Goal: Task Accomplishment & Management: Manage account settings

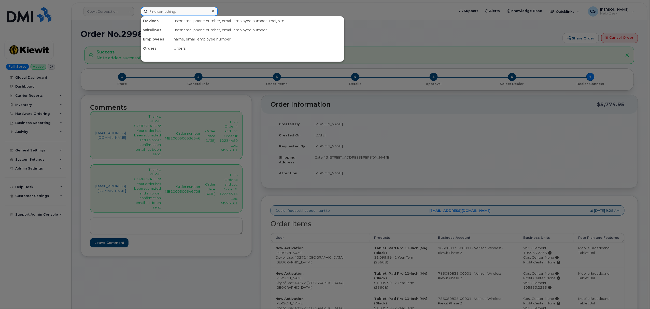
click at [165, 12] on input at bounding box center [179, 11] width 77 height 9
paste input "300303"
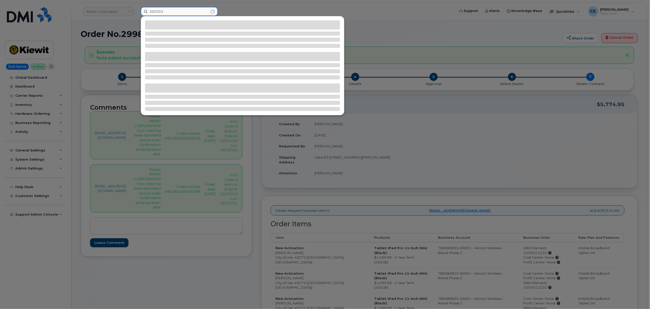
type input "300303"
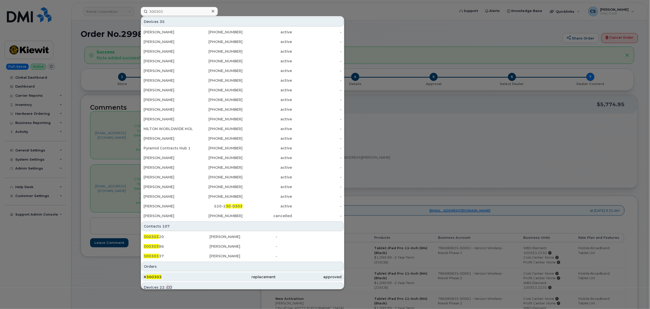
click at [155, 275] on span "300303" at bounding box center [153, 277] width 15 height 5
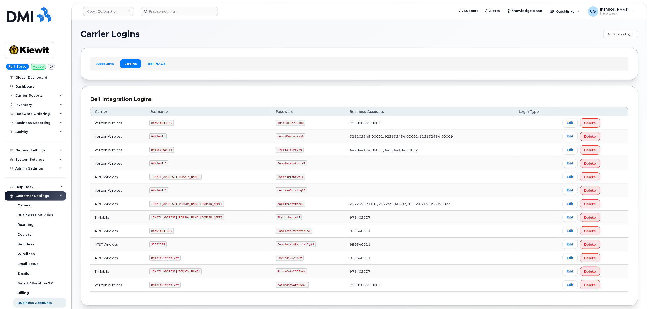
click at [162, 245] on code "SD042325" at bounding box center [157, 244] width 17 height 6
copy code "SD042325"
drag, startPoint x: 288, startPoint y: 245, endPoint x: 216, endPoint y: 244, distance: 71.5
click at [216, 244] on tr "AT&T Wireless SD042325 CompletelyPartially$2 990540011 Edit Delete" at bounding box center [359, 244] width 539 height 13
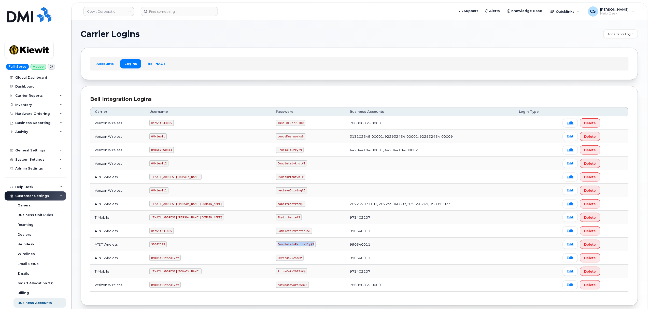
copy tr "CompletelyPartially$2"
click at [171, 12] on input at bounding box center [179, 11] width 77 height 9
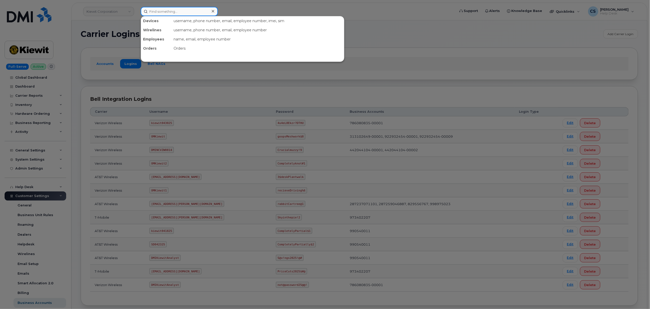
paste input "300281"
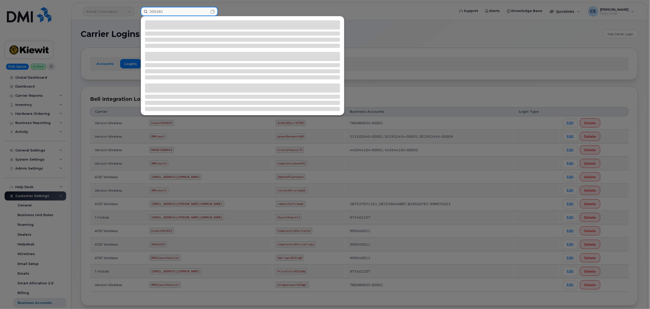
type input "300281"
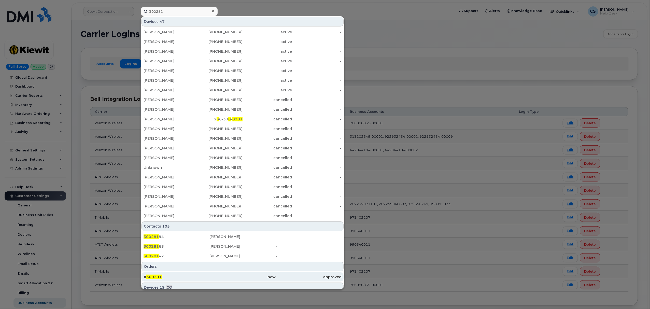
click at [154, 275] on div "# 300281" at bounding box center [177, 276] width 66 height 5
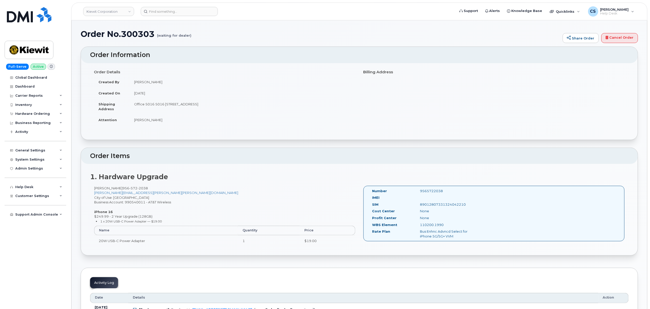
click at [430, 192] on div "9565722038" at bounding box center [449, 191] width 67 height 5
copy div "9565722038"
click at [432, 225] on div "110200.1990" at bounding box center [449, 224] width 67 height 5
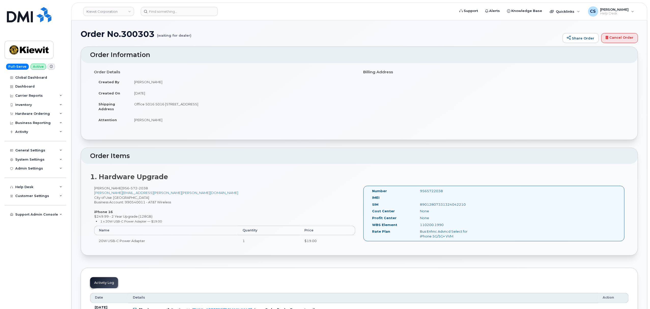
copy div "110200.1990"
click at [171, 8] on input at bounding box center [179, 11] width 77 height 9
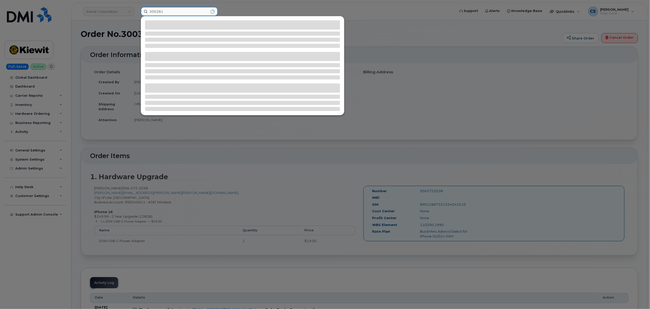
type input "300281"
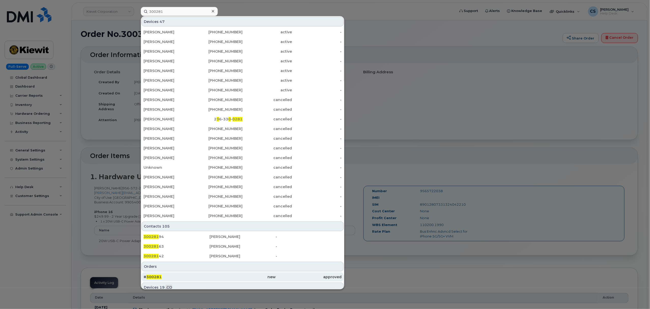
click at [154, 277] on span "300281" at bounding box center [153, 277] width 15 height 5
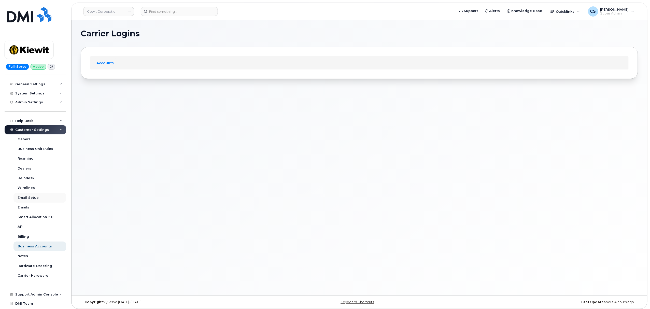
scroll to position [74, 0]
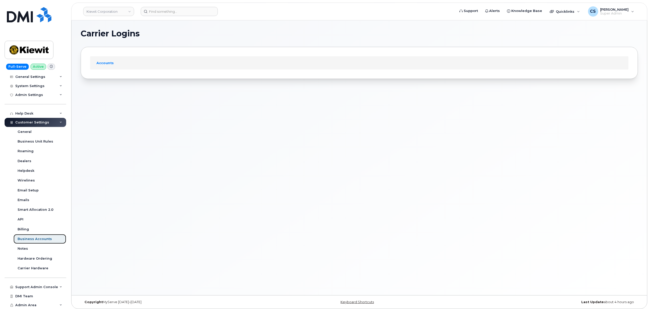
click at [47, 237] on div "Business Accounts" at bounding box center [35, 239] width 34 height 5
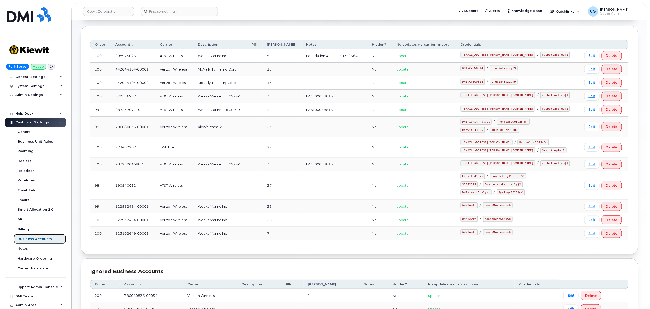
scroll to position [60, 0]
click at [483, 133] on code "kiewit043025" at bounding box center [473, 130] width 24 height 6
copy code "kiewit043025"
drag, startPoint x: 525, startPoint y: 131, endPoint x: 500, endPoint y: 130, distance: 25.0
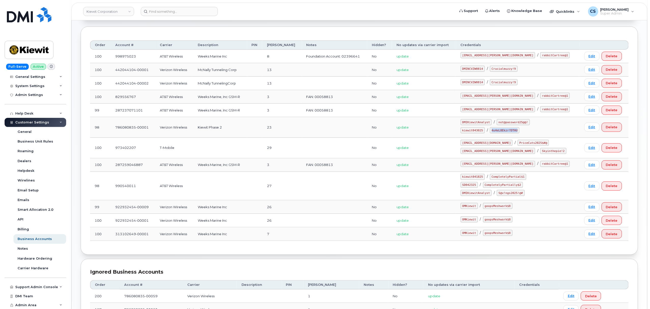
click at [500, 130] on div "kiewit043025 / 4u4eL8Ekzr?DTHU" at bounding box center [518, 130] width 115 height 6
copy code "4u4eL8Ekzr?DTHU"
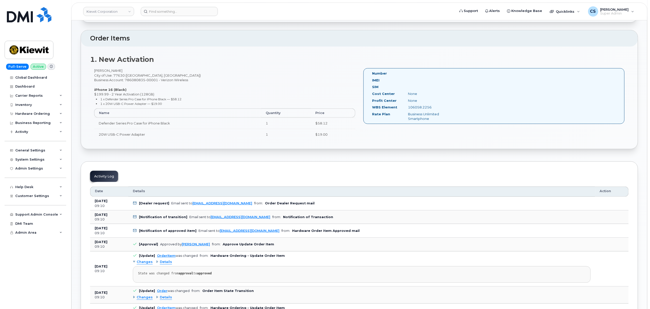
scroll to position [170, 0]
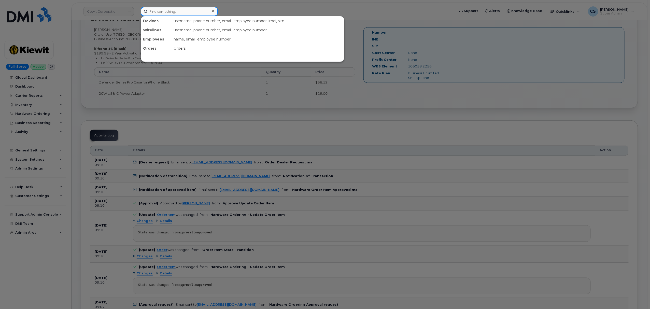
click at [156, 12] on input at bounding box center [179, 11] width 77 height 9
click at [155, 11] on input at bounding box center [179, 11] width 77 height 9
paste input "[PHONE_NUMBER]"
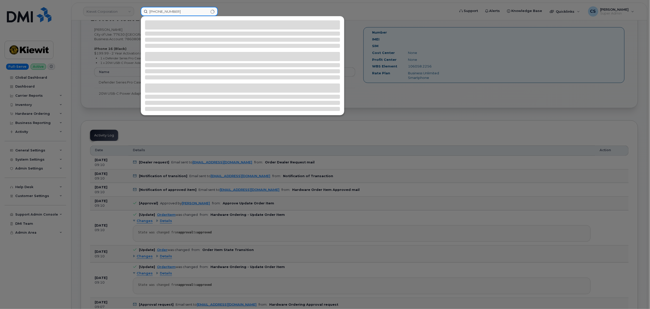
type input "[PHONE_NUMBER]"
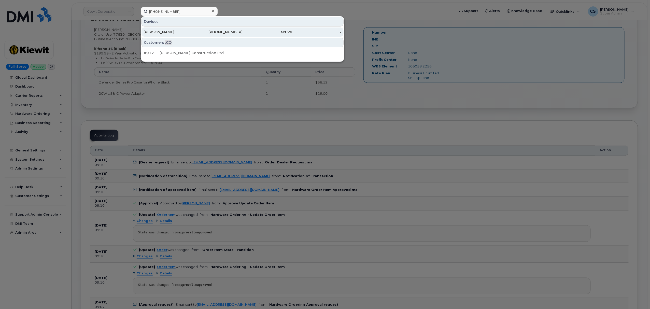
click at [214, 32] on div "[PHONE_NUMBER]" at bounding box center [218, 32] width 50 height 5
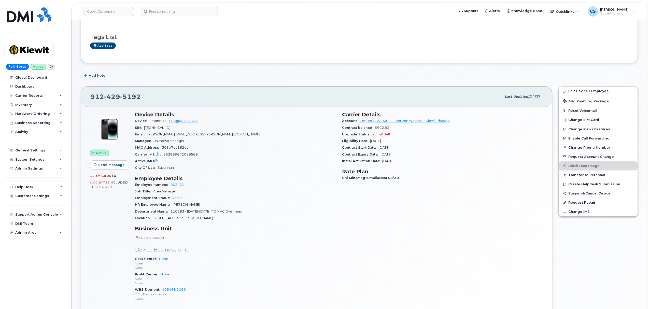
scroll to position [68, 0]
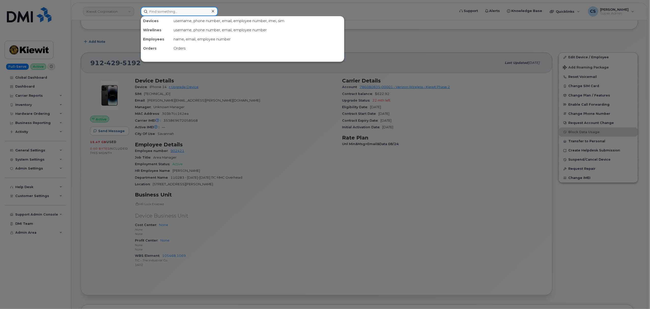
click at [166, 7] on input at bounding box center [179, 11] width 77 height 9
paste input "816-894-7168"
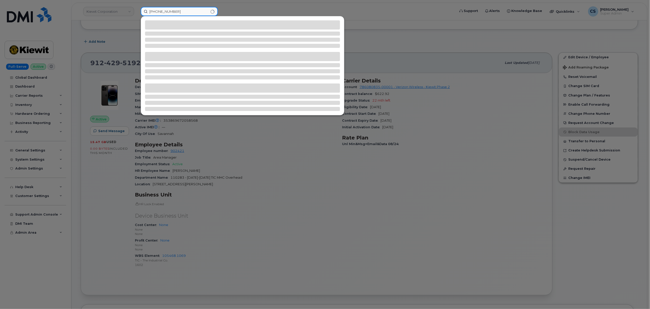
type input "816-894-7168"
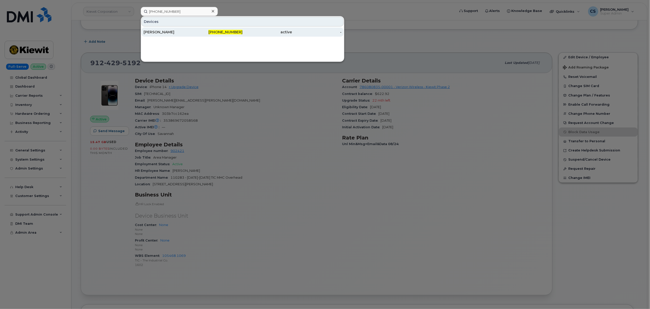
click at [158, 33] on div "GABRIEL GARCIA" at bounding box center [169, 32] width 50 height 5
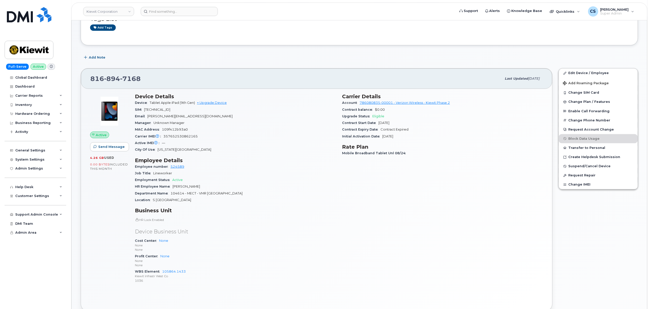
scroll to position [68, 0]
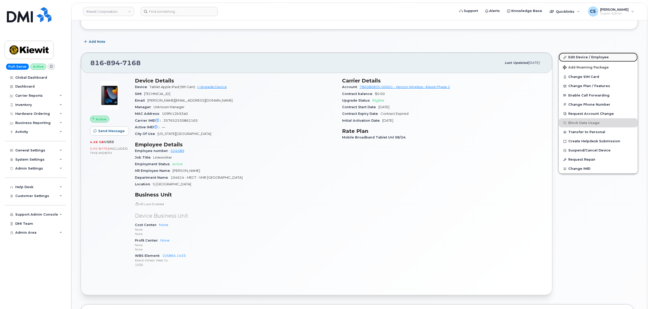
click at [597, 57] on link "Edit Device / Employee" at bounding box center [598, 57] width 79 height 9
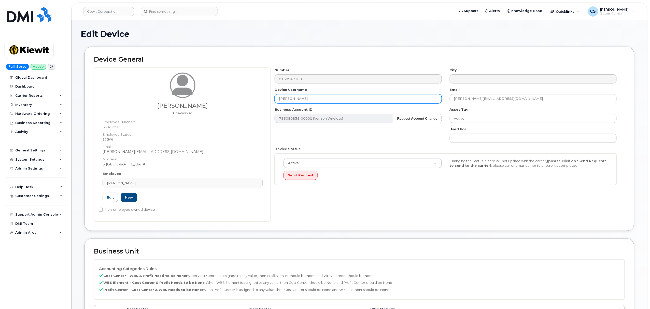
drag, startPoint x: 319, startPoint y: 99, endPoint x: 207, endPoint y: 94, distance: 111.6
click at [207, 94] on div "Gabriel Garcia Lineworker Employee Number: 524589 Employee Status: active Email…" at bounding box center [359, 145] width 531 height 154
paste input "[PERSON_NAME]"
type input "[PERSON_NAME]"
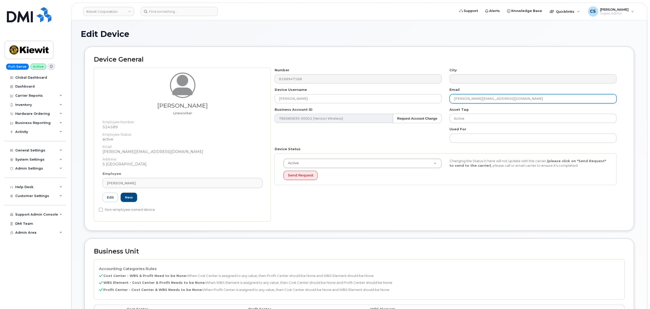
click at [485, 100] on input "GABRIEL.GARCIA9@MASSELEC.COM" at bounding box center [533, 98] width 167 height 9
paste input "jkinney@masselec.com"
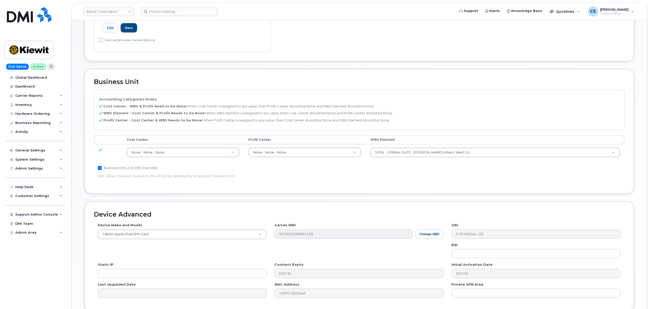
scroll to position [204, 0]
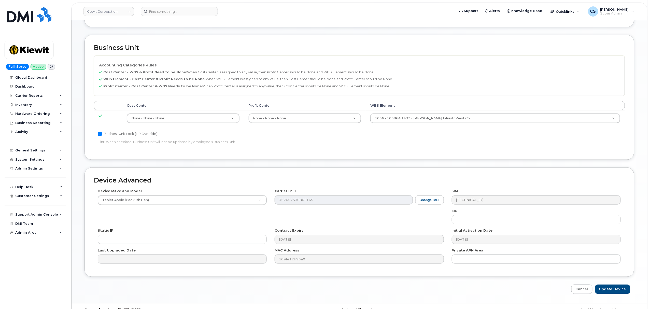
type input "jkinney@masselec.com"
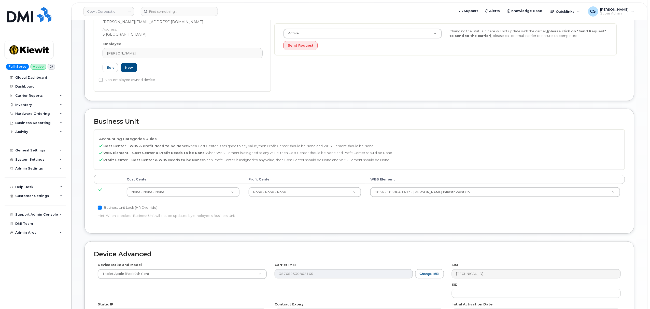
scroll to position [148, 0]
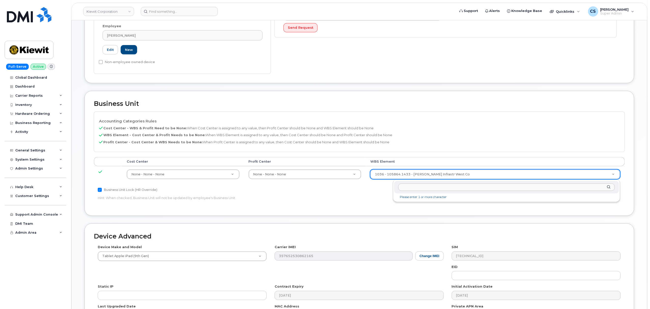
click at [418, 188] on input "text" at bounding box center [506, 187] width 217 height 7
paste input "105864.1433"
type input "105864.1433"
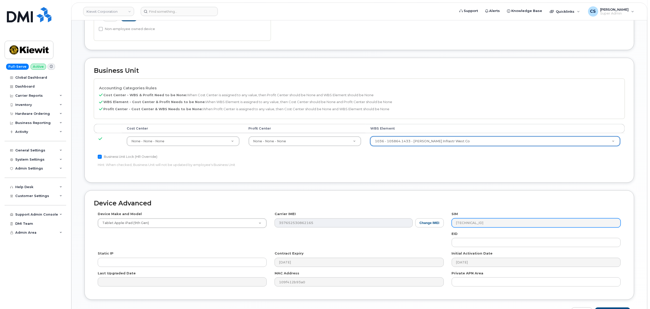
scroll to position [215, 0]
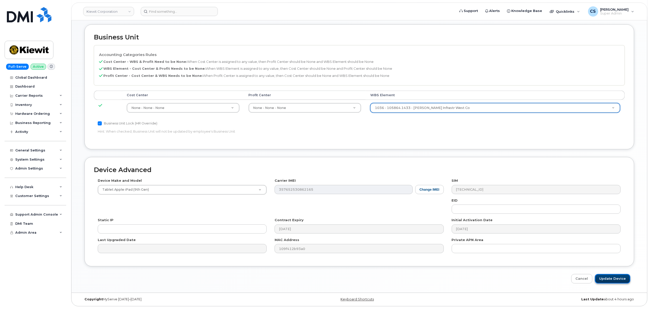
click at [615, 278] on input "Update Device" at bounding box center [612, 278] width 35 height 9
type input "Saving..."
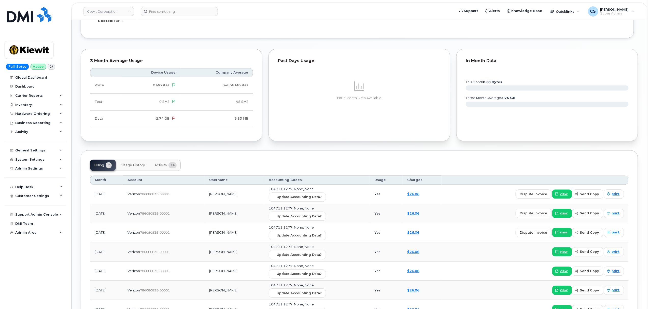
scroll to position [475, 0]
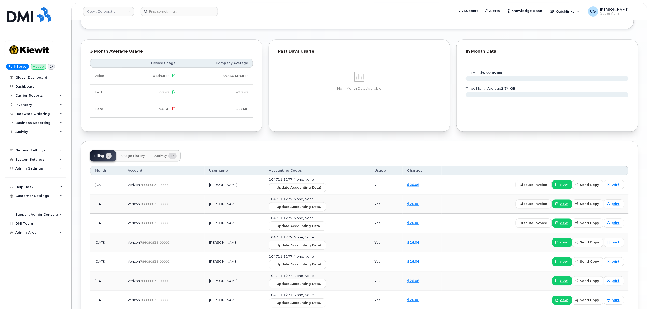
click at [158, 158] on span "Activity" at bounding box center [160, 156] width 12 height 4
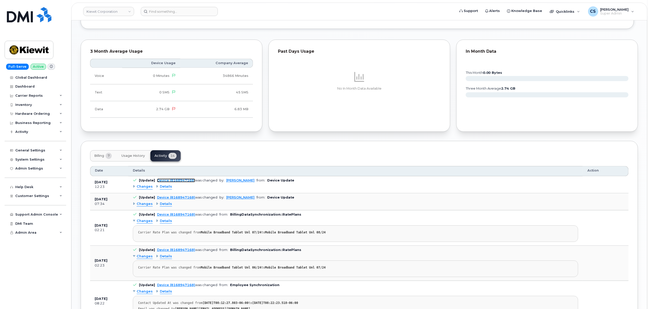
click at [179, 181] on link "Device (8168947168)" at bounding box center [176, 181] width 38 height 4
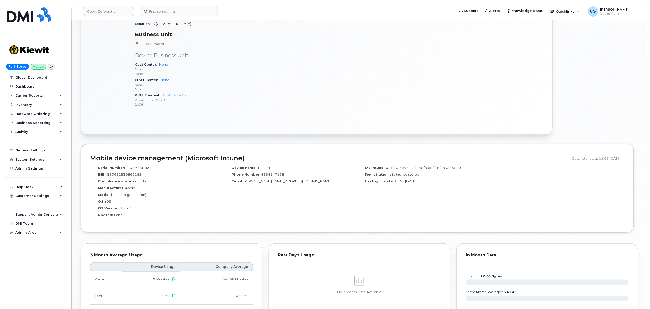
scroll to position [373, 0]
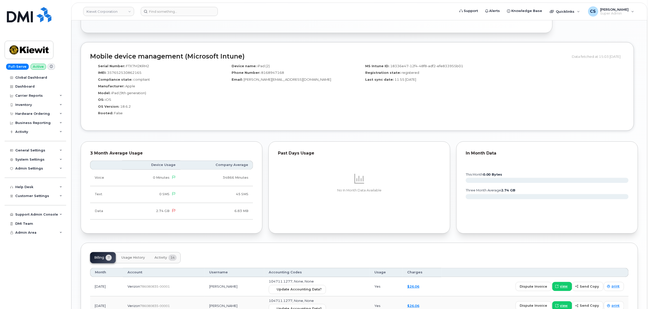
click at [161, 260] on span "Activity" at bounding box center [160, 258] width 12 height 4
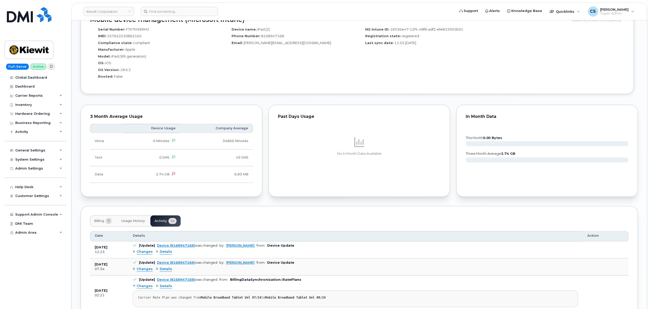
scroll to position [475, 0]
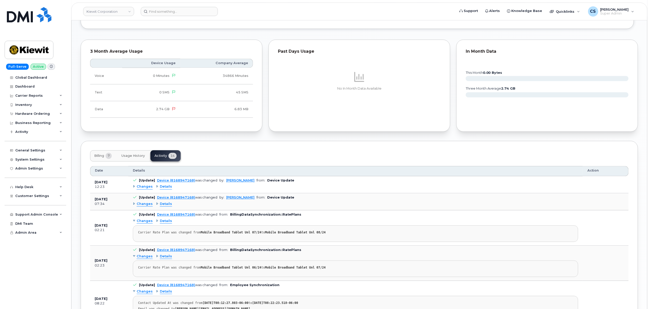
click at [146, 189] on span "Changes" at bounding box center [145, 187] width 16 height 5
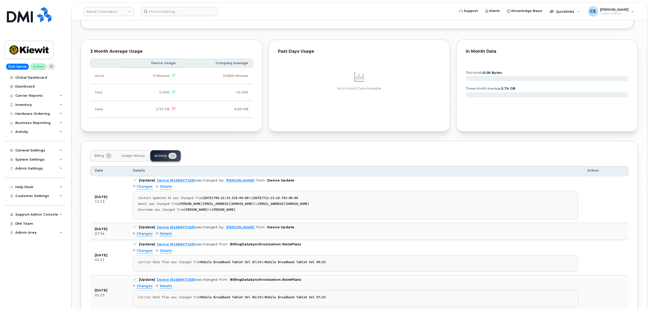
drag, startPoint x: 138, startPoint y: 200, endPoint x: 264, endPoint y: 213, distance: 126.0
click at [264, 213] on pre "Contact Updated At was changed from 2025-07-03T08:22:23.518-06:00 to 2025-09-09…" at bounding box center [355, 205] width 445 height 28
copy pre "Contact Updated At was changed from 2025-07-03T08:22:23.518-06:00 to 2025-09-09…"
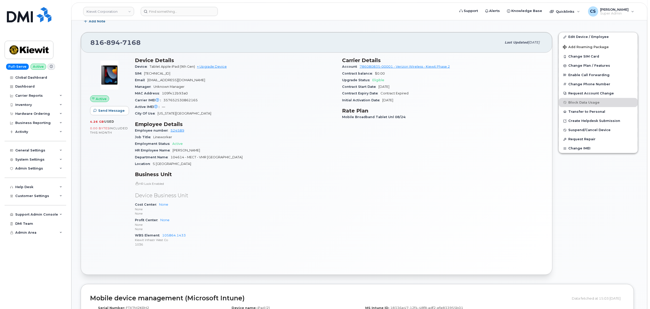
scroll to position [102, 0]
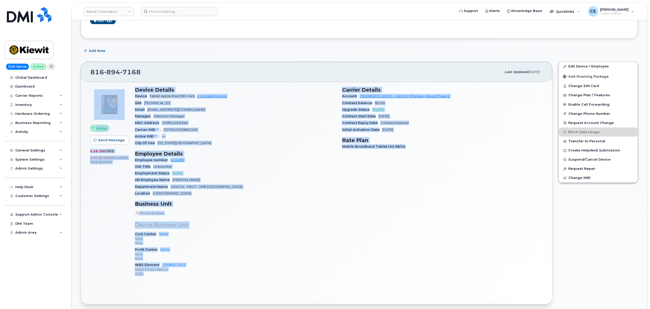
drag, startPoint x: 85, startPoint y: 86, endPoint x: 460, endPoint y: 259, distance: 412.7
click at [460, 259] on div "Active Send Message 4.26 GB  used 0.00 Bytes  included this month Device Detail…" at bounding box center [316, 193] width 471 height 222
copy div "Active Send Message 4.26 GB  used 0.00 Bytes  included this month Device Detail…"
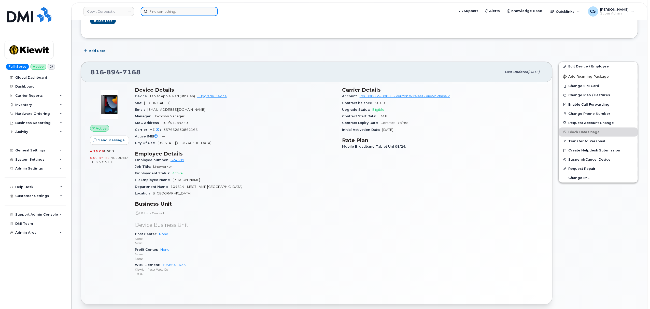
click at [164, 12] on input at bounding box center [179, 11] width 77 height 9
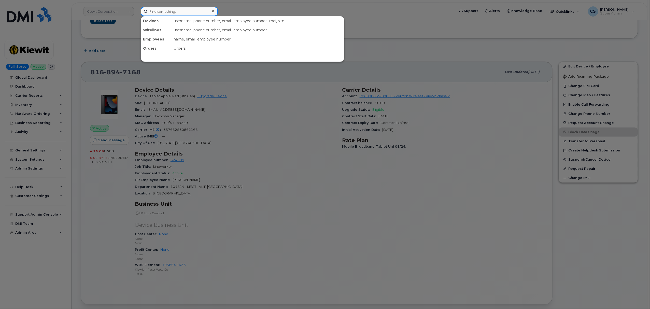
paste input "299494"
type input "299494"
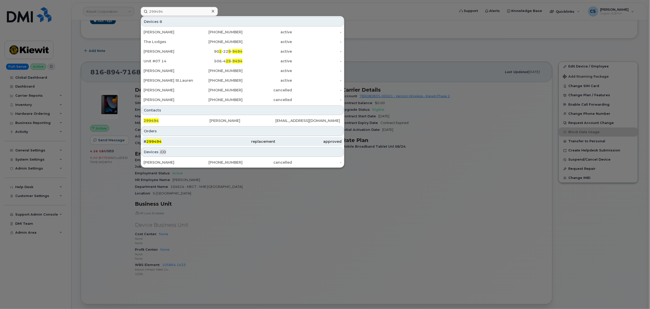
click at [160, 141] on span "299494" at bounding box center [153, 141] width 15 height 5
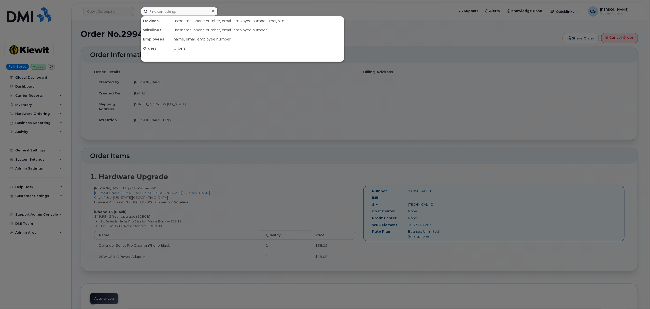
click at [164, 13] on input at bounding box center [179, 11] width 77 height 9
paste input "300274"
type input "300274"
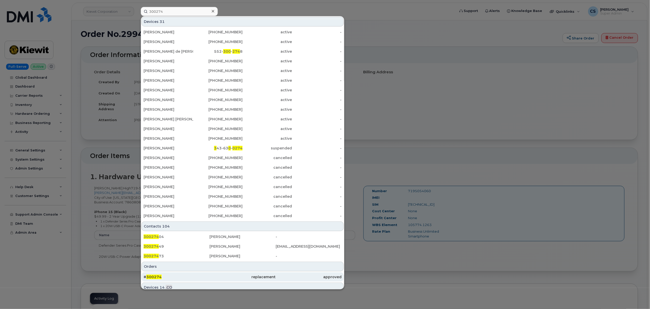
click at [152, 278] on span "300274" at bounding box center [153, 277] width 15 height 5
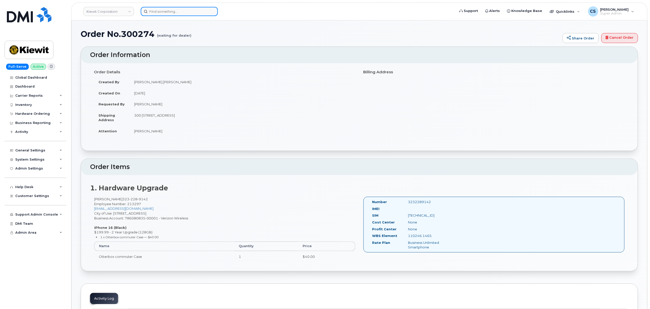
click at [163, 10] on input at bounding box center [179, 11] width 77 height 9
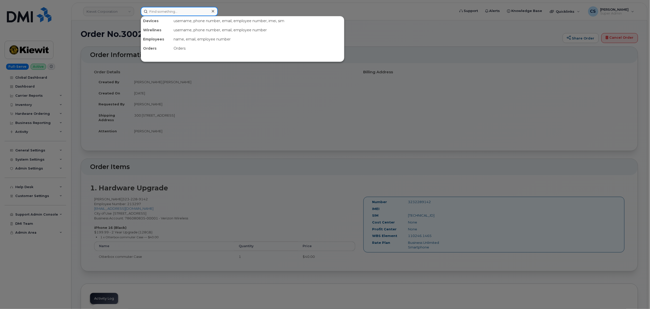
paste input "300208"
type input "300208"
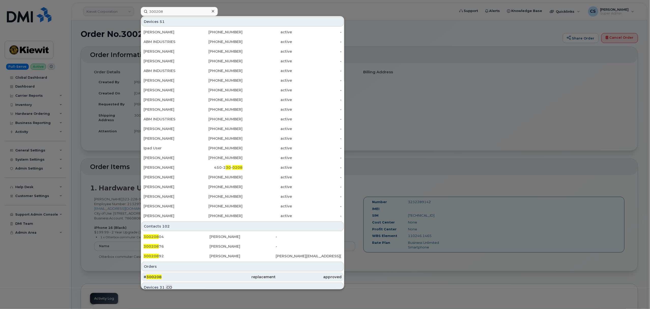
click at [152, 277] on span "300208" at bounding box center [153, 277] width 15 height 5
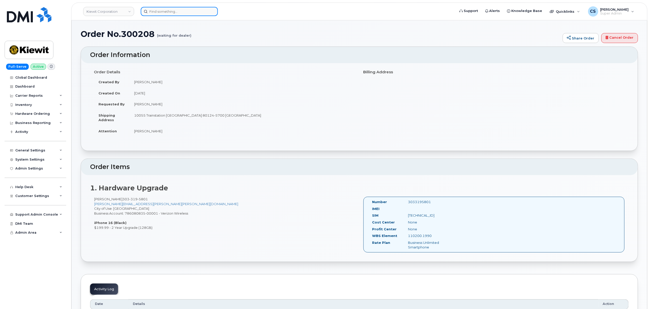
click at [167, 13] on input at bounding box center [179, 11] width 77 height 9
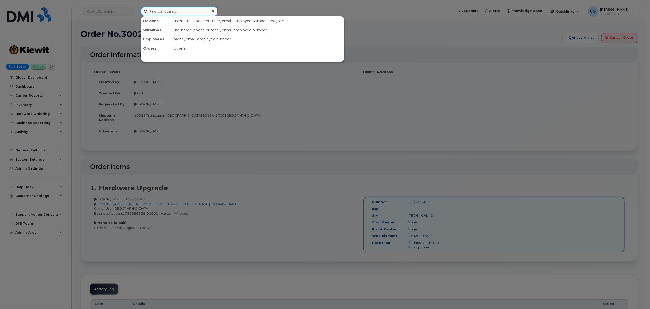
paste input "[PHONE_NUMBER]"
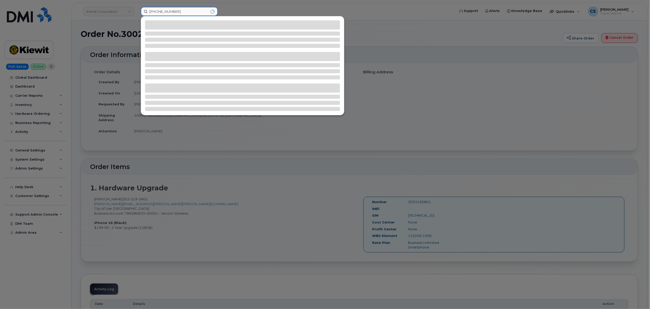
type input "908 296 4162"
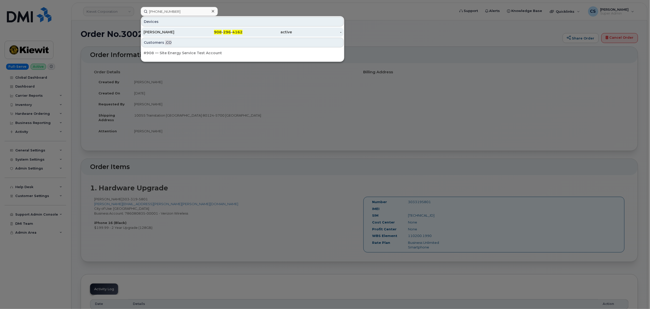
click at [149, 29] on div "[PERSON_NAME]" at bounding box center [169, 31] width 50 height 9
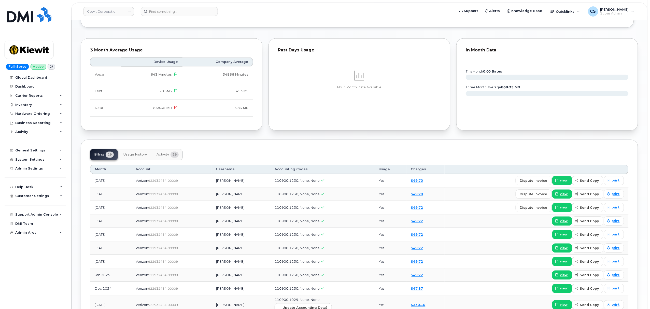
scroll to position [407, 0]
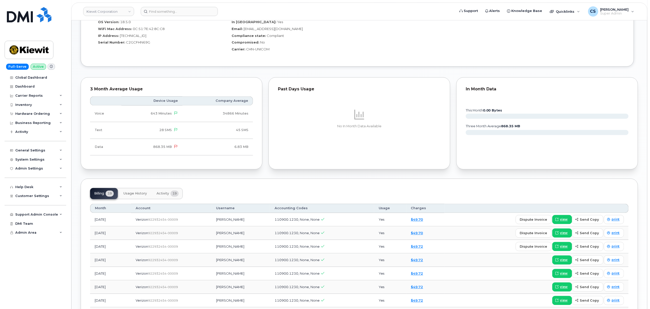
click at [164, 195] on span "Activity" at bounding box center [163, 194] width 12 height 4
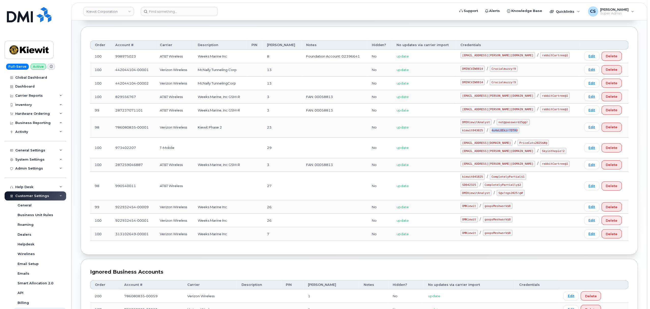
scroll to position [74, 0]
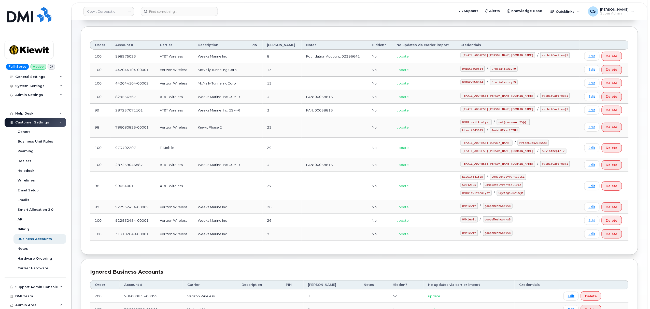
click at [477, 208] on code "OMKiewit" at bounding box center [469, 206] width 17 height 6
copy code "OMKiewit"
drag, startPoint x: 519, startPoint y: 208, endPoint x: 485, endPoint y: 205, distance: 34.3
click at [485, 205] on td "OMKiewit / goopsMeshwork$8" at bounding box center [518, 206] width 124 height 13
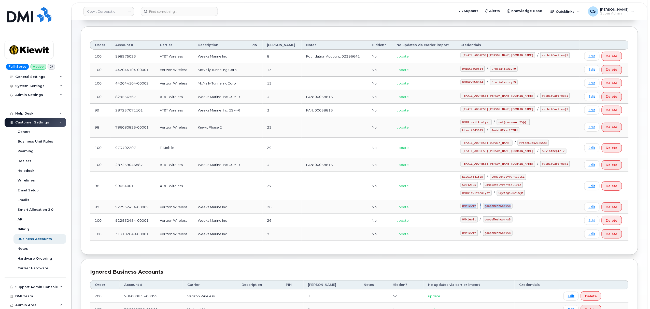
click at [513, 208] on code "goopsMeshwork$8" at bounding box center [498, 206] width 30 height 6
drag, startPoint x: 520, startPoint y: 208, endPoint x: 495, endPoint y: 208, distance: 24.7
click at [495, 208] on code "goopsMeshwork$8" at bounding box center [498, 206] width 30 height 6
copy code "goopsMeshwork$8"
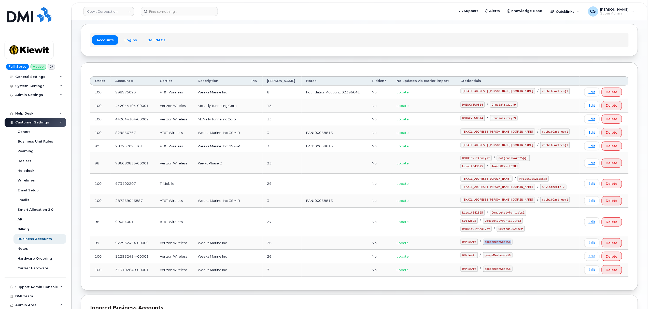
scroll to position [34, 0]
